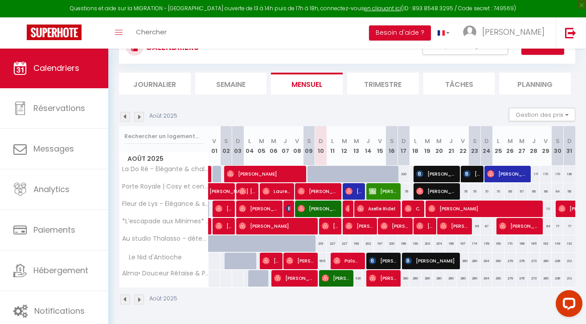
scroll to position [74, 0]
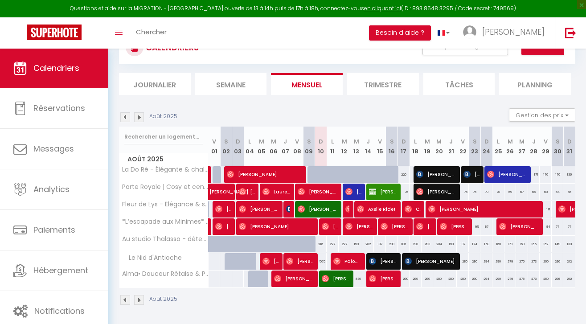
click at [293, 284] on span "[PERSON_NAME]" at bounding box center [294, 278] width 40 height 17
select select "OK"
select select "1"
select select "0"
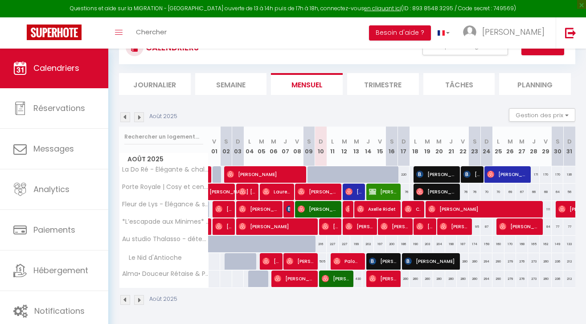
select select "1"
select select
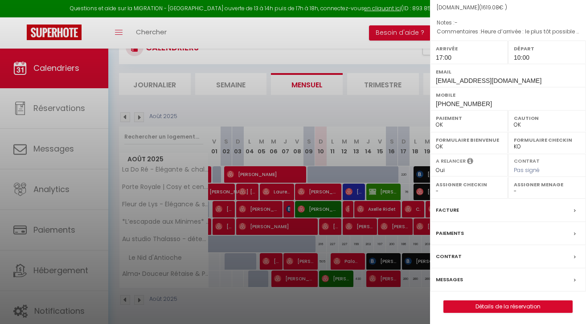
scroll to position [89, 0]
click at [475, 277] on div "Messages" at bounding box center [508, 280] width 156 height 23
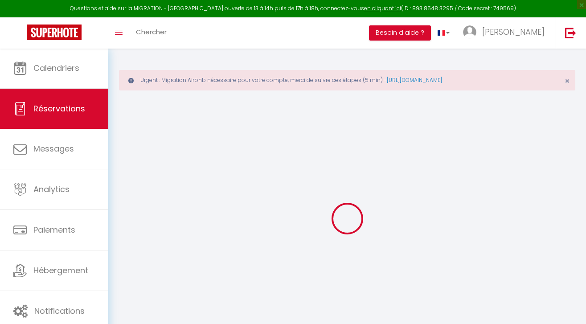
select select
checkbox input "false"
select select
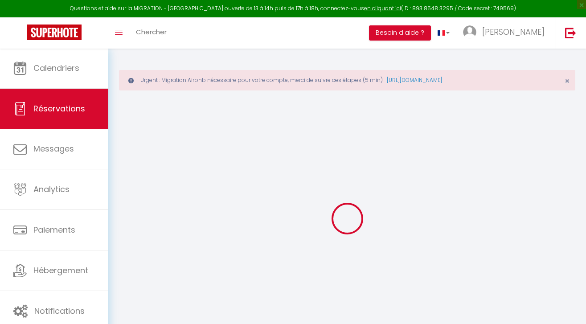
select select
checkbox input "false"
type textarea "Heure d’arrivée : le plus tôt possible selon vos disponibilités, on arrivera en…"
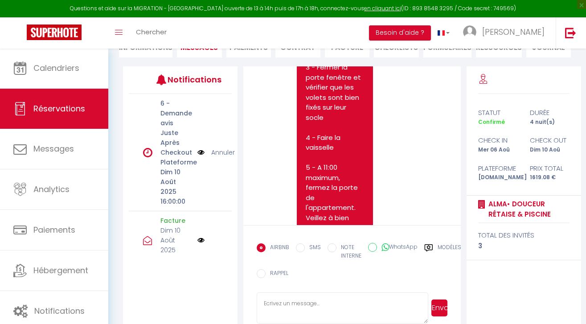
scroll to position [3203, 0]
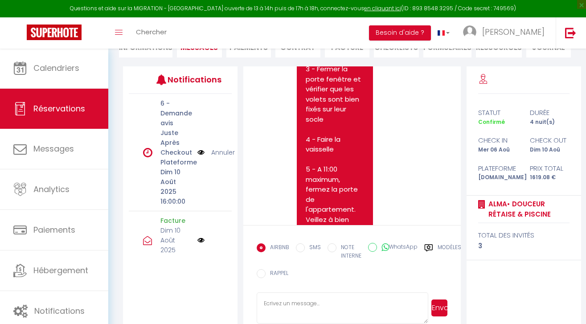
drag, startPoint x: 307, startPoint y: 138, endPoint x: 363, endPoint y: 217, distance: 96.5
click at [363, 217] on pre "Bonjour [PERSON_NAME], J'espère que votre séjour à [GEOGRAPHIC_DATA] s'est bien…" at bounding box center [335, 134] width 58 height 763
copy pre "situé à l'extérieur de la résidence sur votre droite au bout du parking à droit…"
